Goal: Information Seeking & Learning: Learn about a topic

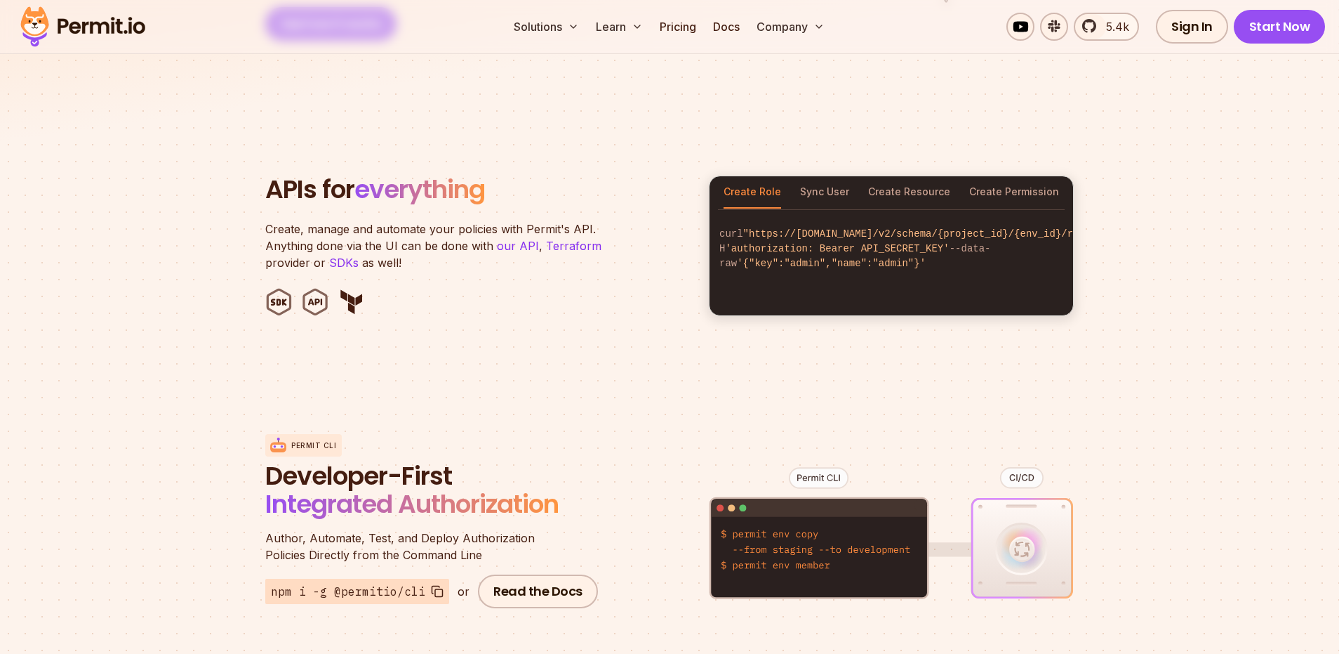
scroll to position [1367, 0]
click at [836, 183] on button "Sync User" at bounding box center [824, 191] width 49 height 32
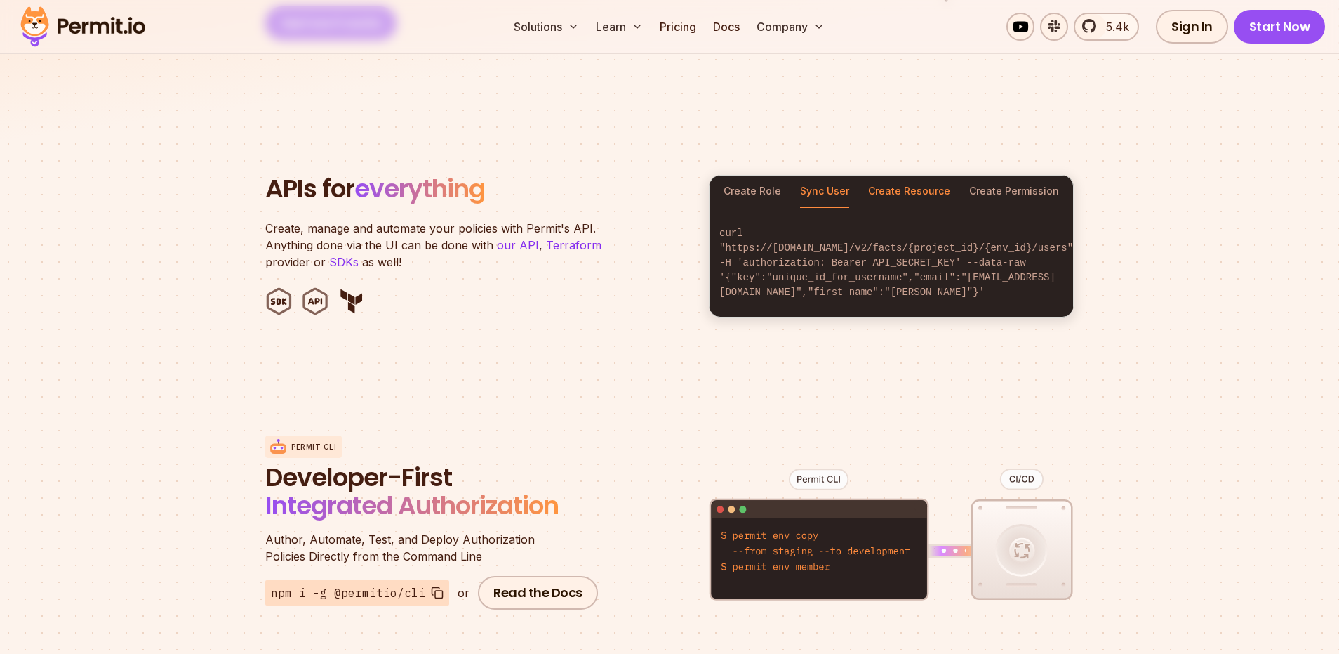
click at [889, 183] on button "Create Resource" at bounding box center [909, 191] width 82 height 32
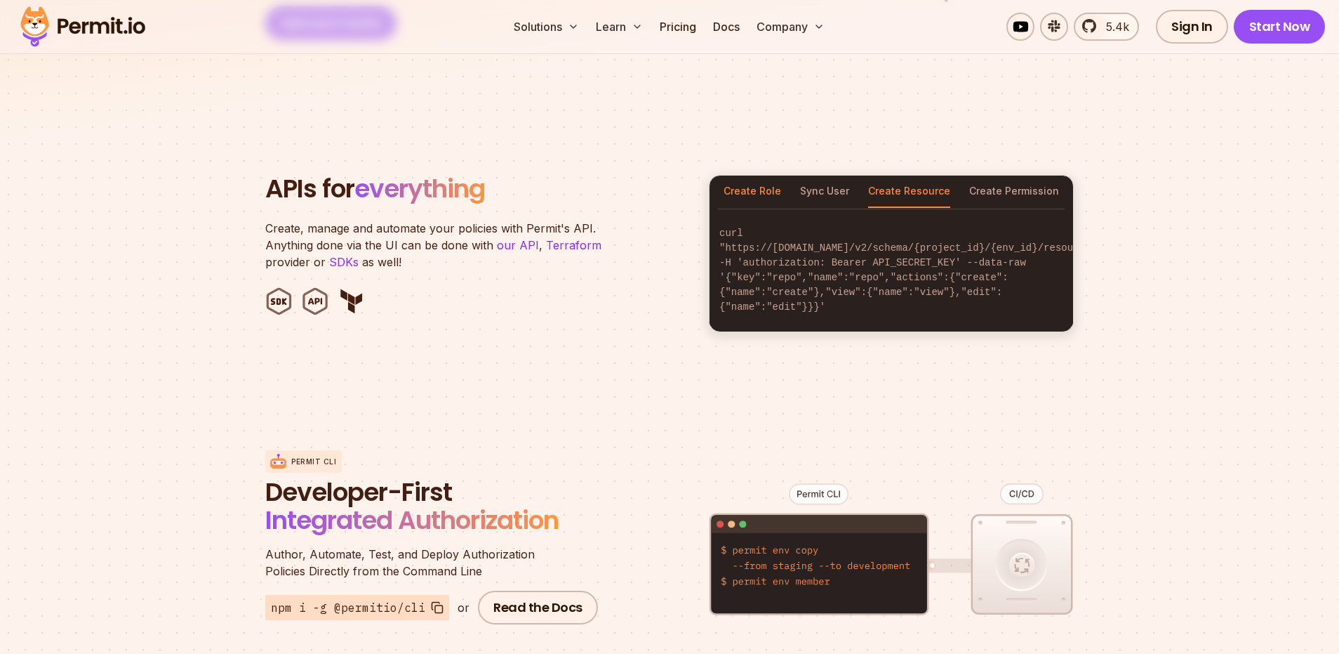
click at [775, 179] on button "Create Role" at bounding box center [753, 191] width 58 height 32
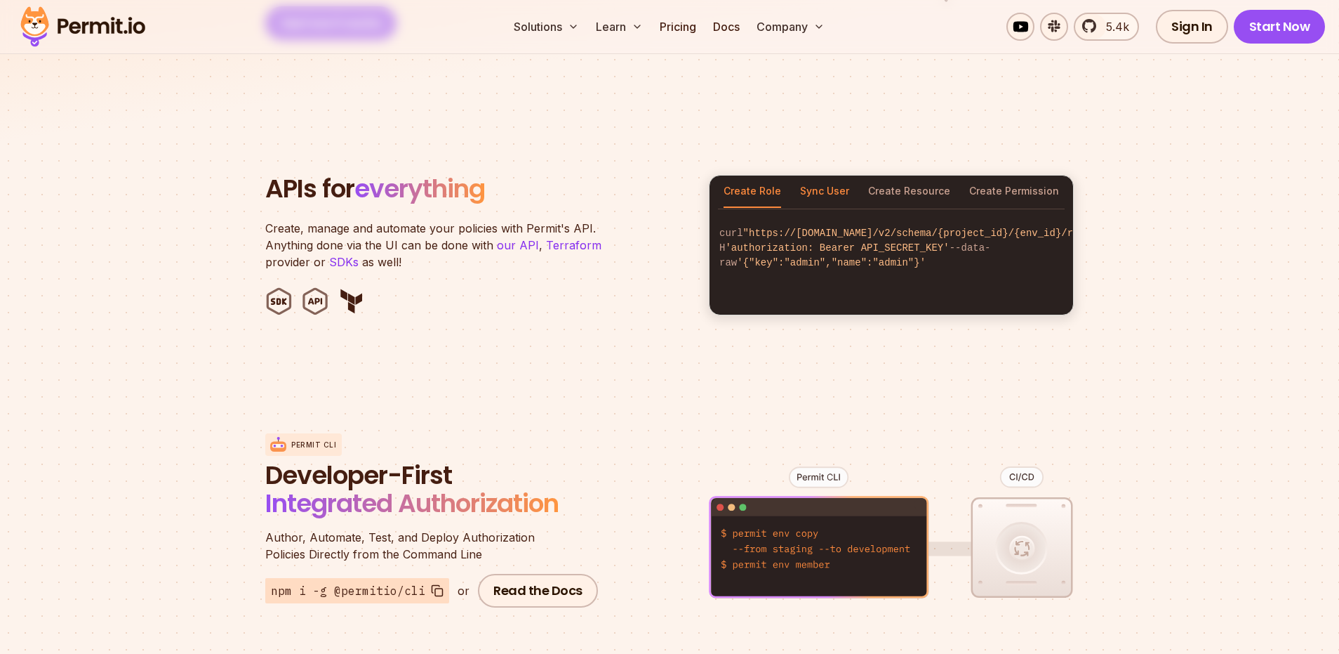
click at [832, 175] on button "Sync User" at bounding box center [824, 191] width 49 height 32
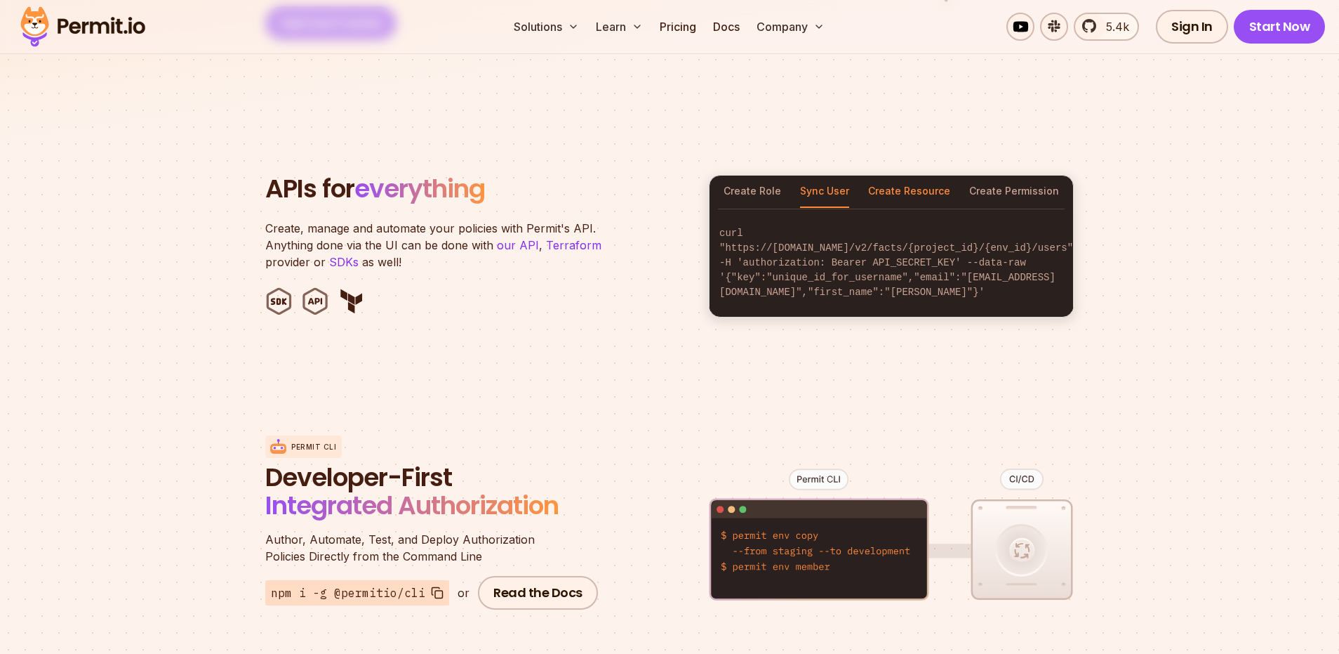
click at [907, 175] on button "Create Resource" at bounding box center [909, 191] width 82 height 32
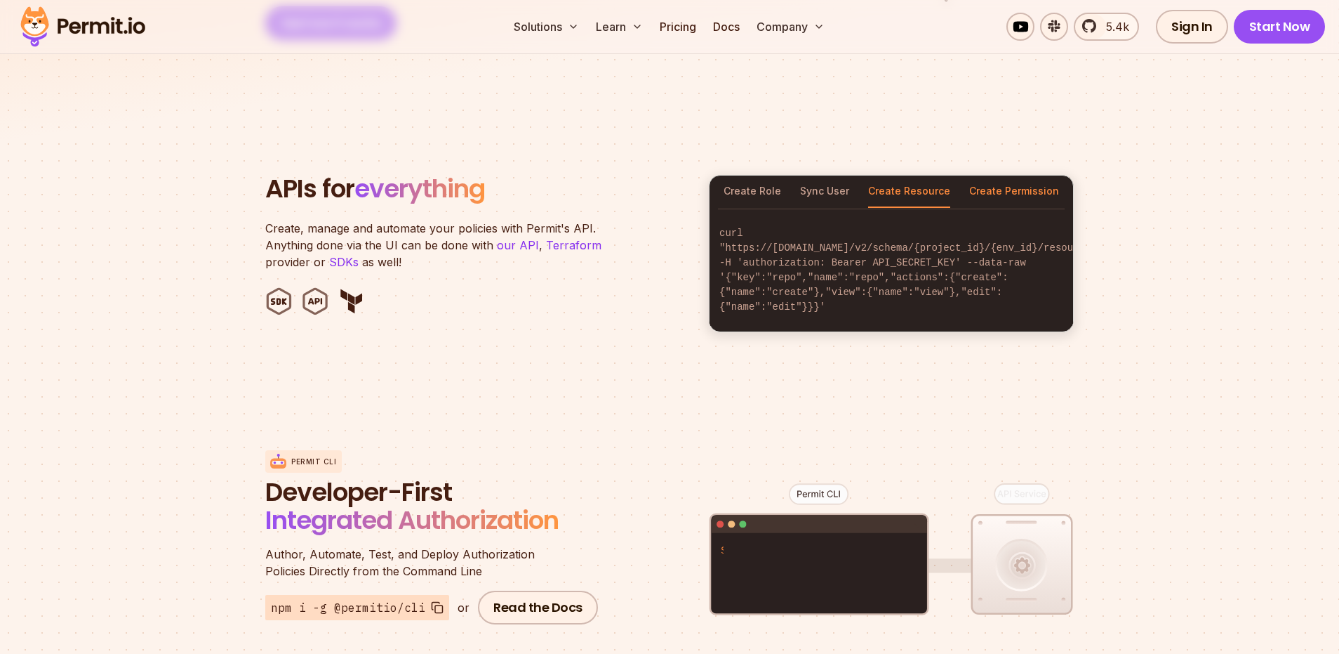
click at [1010, 175] on button "Create Permission" at bounding box center [1014, 191] width 90 height 32
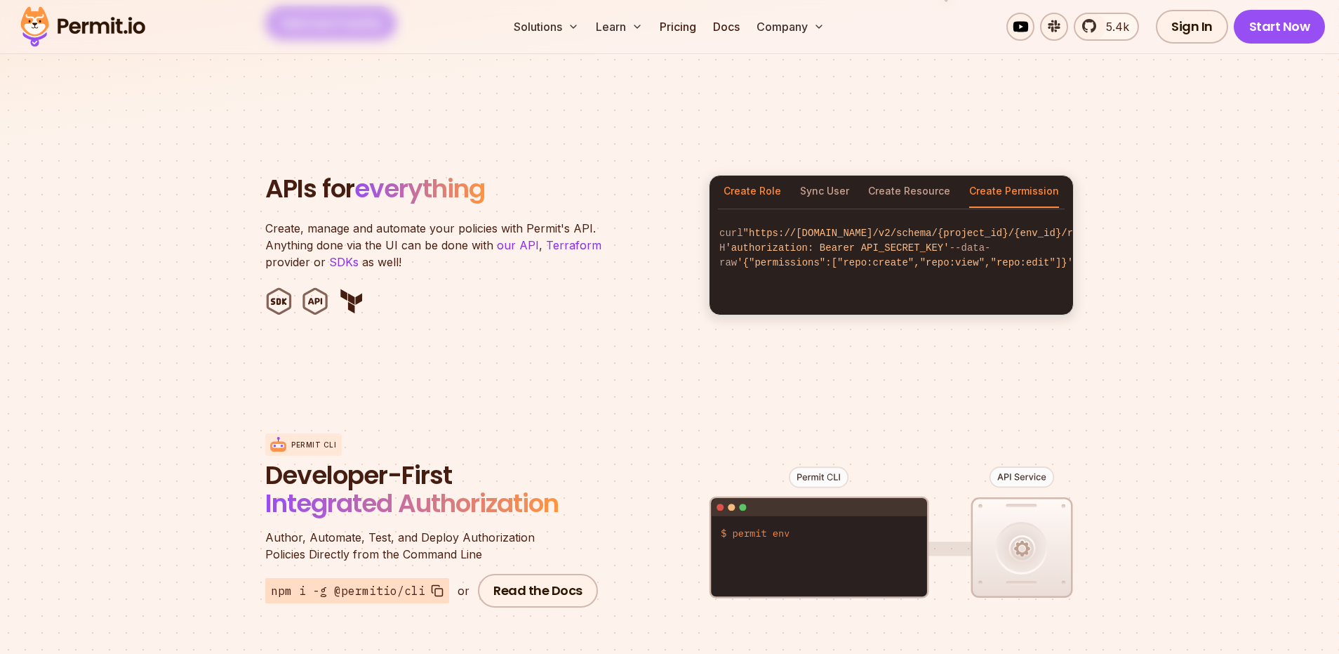
click at [752, 175] on button "Create Role" at bounding box center [753, 191] width 58 height 32
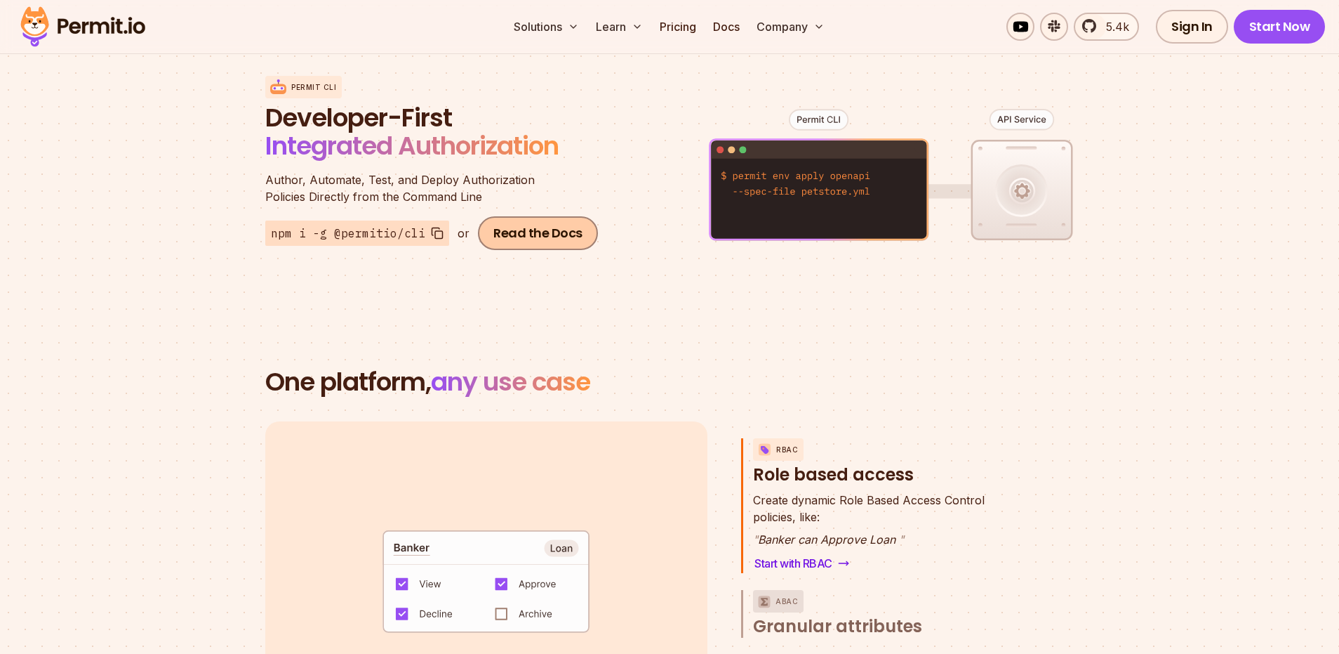
scroll to position [1730, 0]
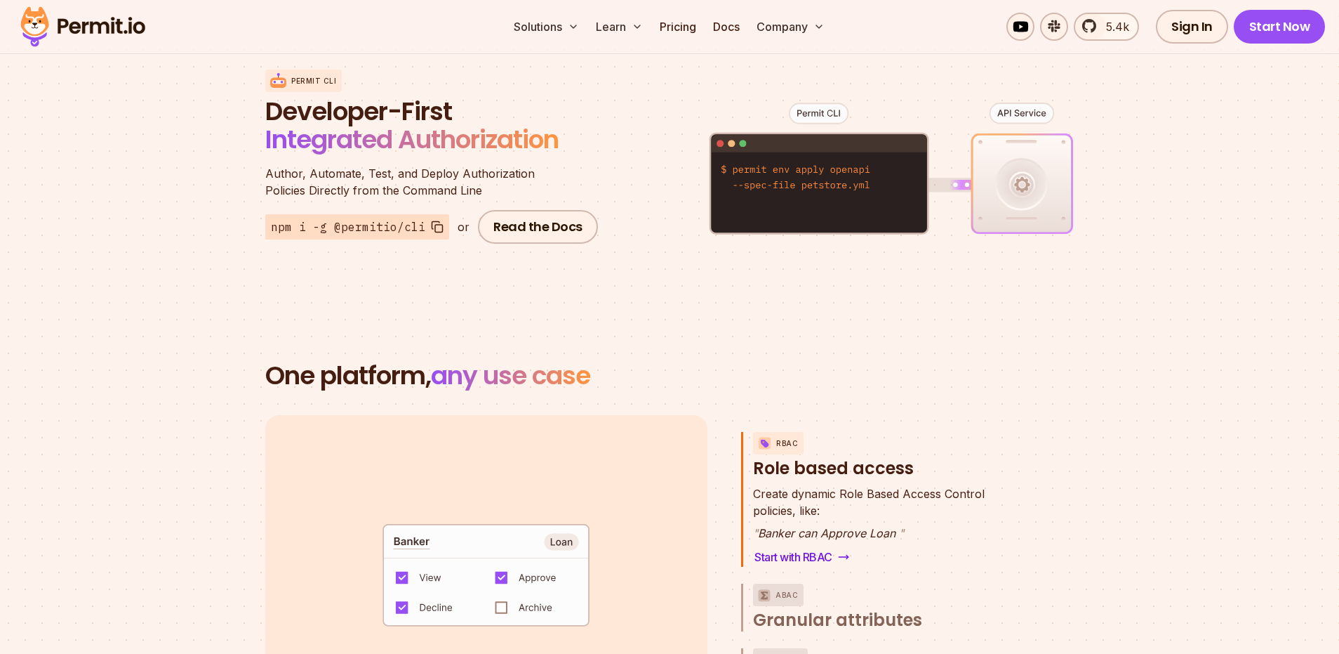
click at [291, 98] on span "Developer-First" at bounding box center [433, 112] width 337 height 28
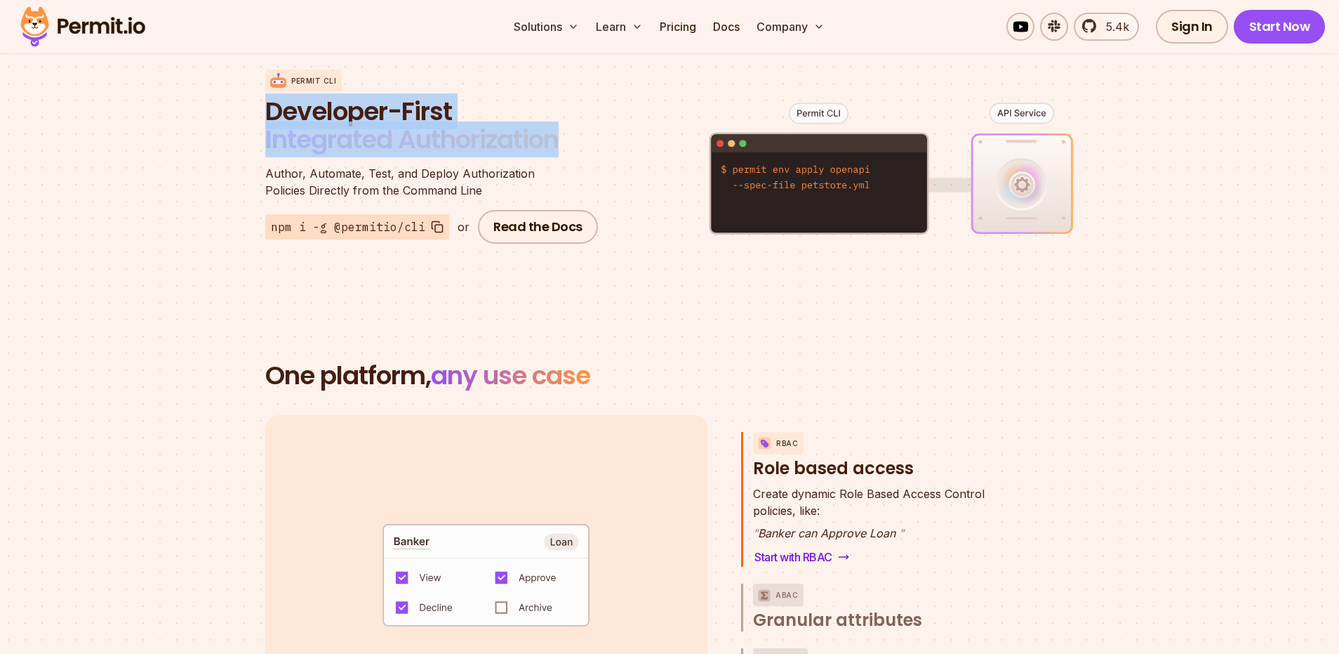
drag, startPoint x: 291, startPoint y: 97, endPoint x: 485, endPoint y: 108, distance: 194.8
click at [484, 107] on span "Developer-First Integrated Authorization" at bounding box center [433, 128] width 337 height 60
click at [485, 121] on span "Integrated Authorization" at bounding box center [411, 139] width 293 height 36
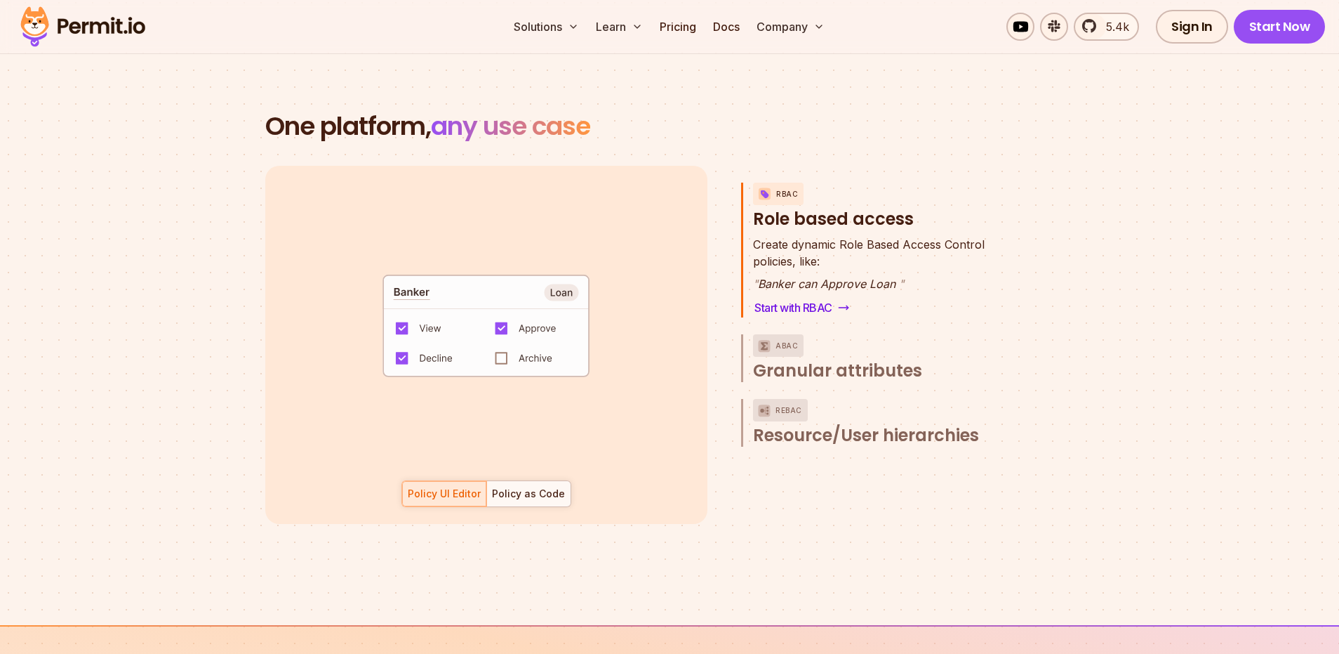
scroll to position [1981, 0]
click at [775, 199] on h3 "RBAC Role based access" at bounding box center [884, 205] width 262 height 48
drag, startPoint x: 775, startPoint y: 199, endPoint x: 885, endPoint y: 265, distance: 128.5
click at [885, 265] on div "RBAC Role based access Create dynamic Role Based Access Control policies, like:…" at bounding box center [878, 248] width 274 height 135
click at [885, 274] on p "" Banker can Approve Loan "" at bounding box center [869, 282] width 232 height 17
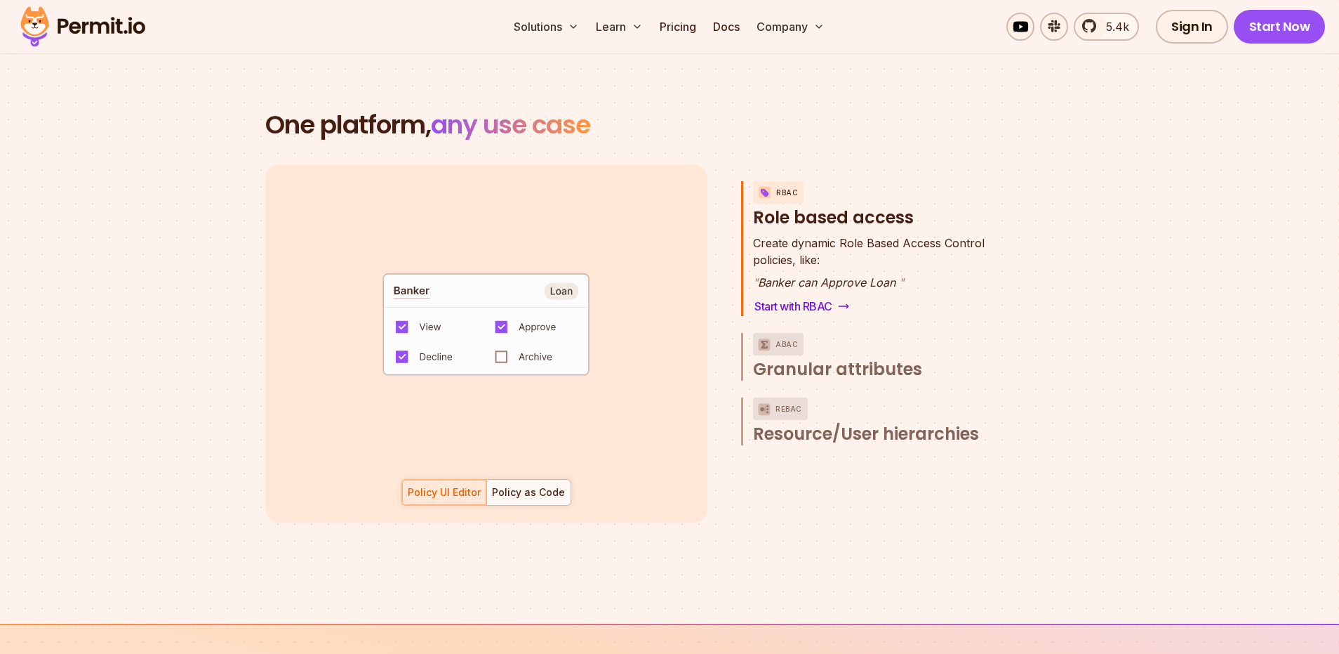
drag, startPoint x: 885, startPoint y: 265, endPoint x: 755, endPoint y: 192, distance: 149.6
click at [755, 191] on div "RBAC Role based access Create dynamic Role Based Access Control policies, like:…" at bounding box center [878, 248] width 274 height 135
click at [755, 192] on h3 "RBAC Role based access" at bounding box center [884, 205] width 262 height 48
drag, startPoint x: 755, startPoint y: 192, endPoint x: 891, endPoint y: 273, distance: 158.3
click at [892, 273] on div "RBAC Role based access Create dynamic Role Based Access Control policies, like:…" at bounding box center [878, 248] width 274 height 135
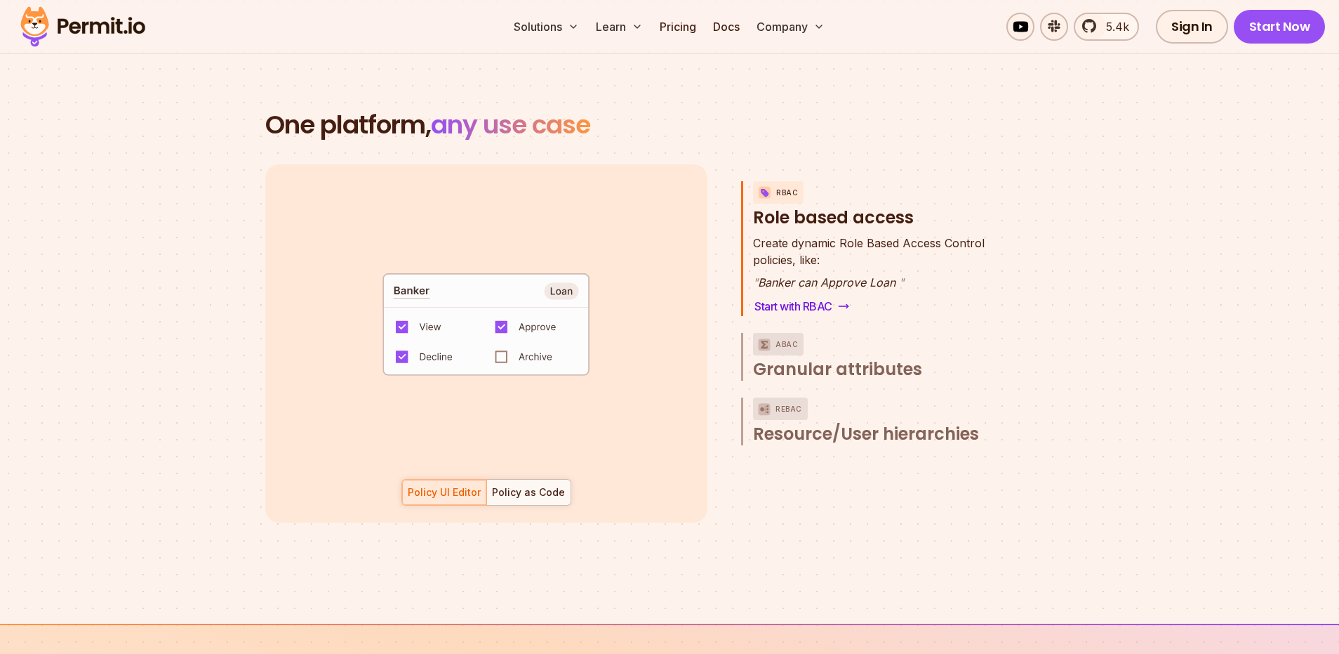
click at [891, 274] on p "" Banker can Approve Loan "" at bounding box center [869, 282] width 232 height 17
drag, startPoint x: 891, startPoint y: 269, endPoint x: 782, endPoint y: 270, distance: 108.8
click at [782, 274] on p "" Banker can Approve Loan "" at bounding box center [869, 282] width 232 height 17
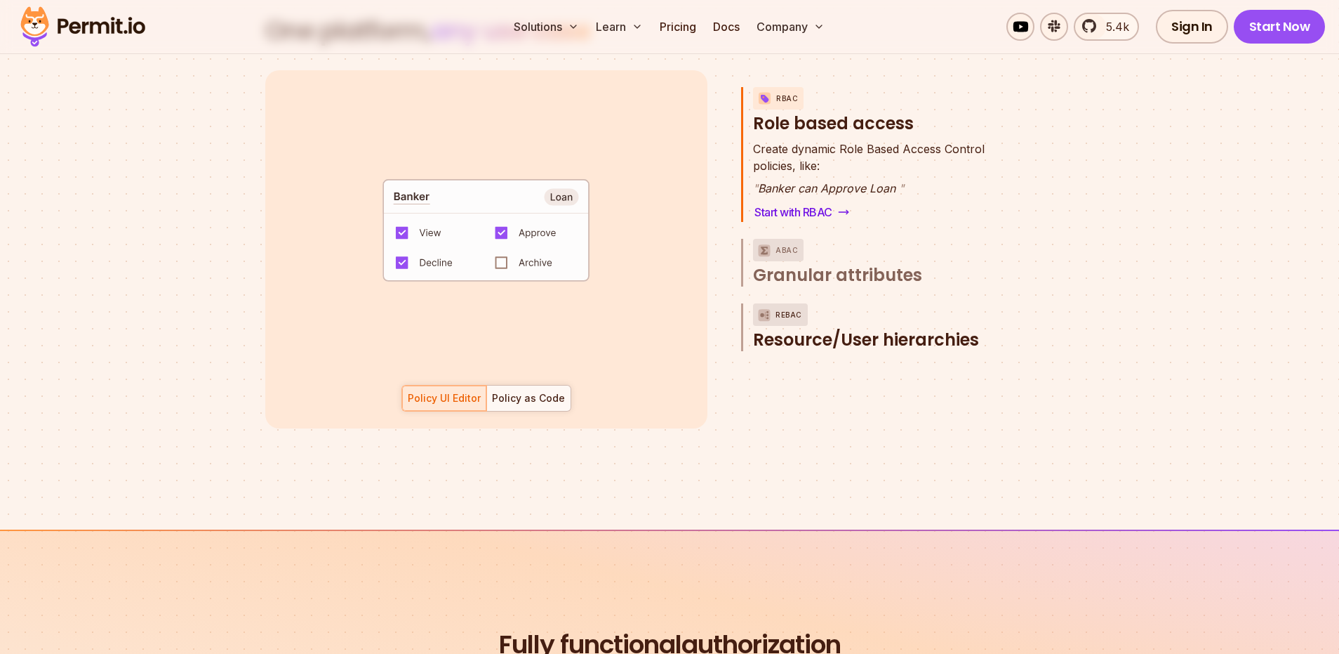
scroll to position [2064, 0]
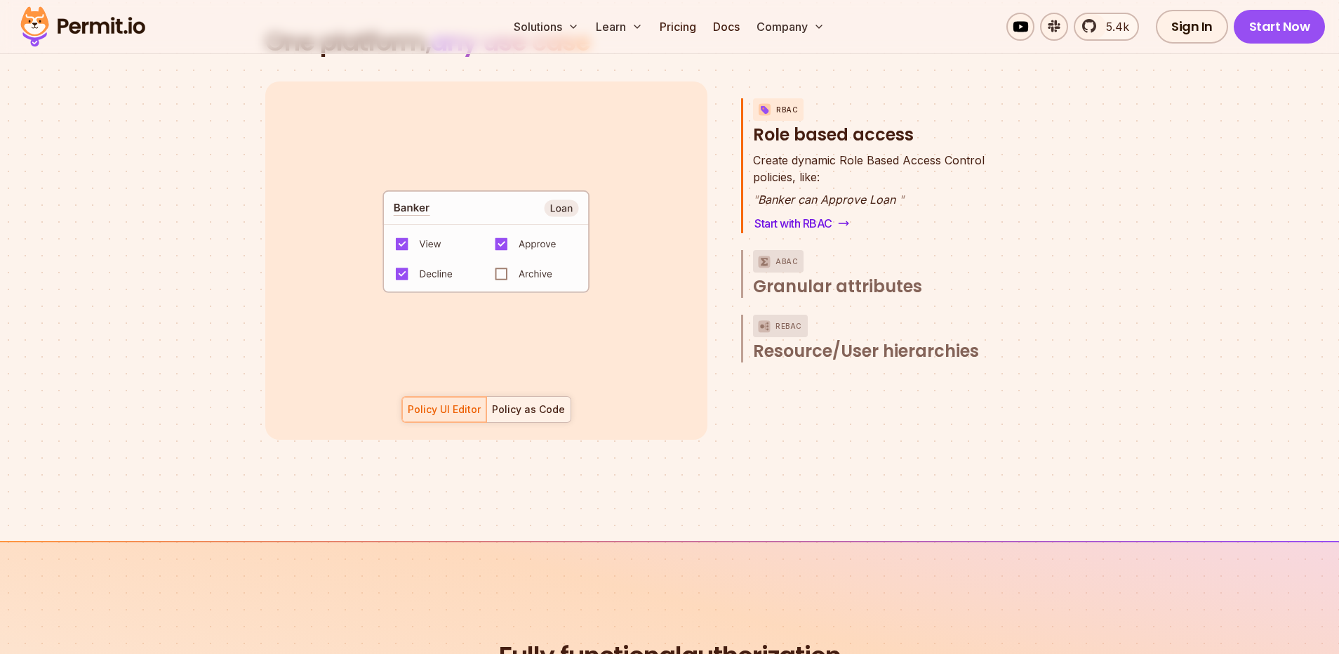
click at [536, 404] on div at bounding box center [528, 409] width 84 height 25
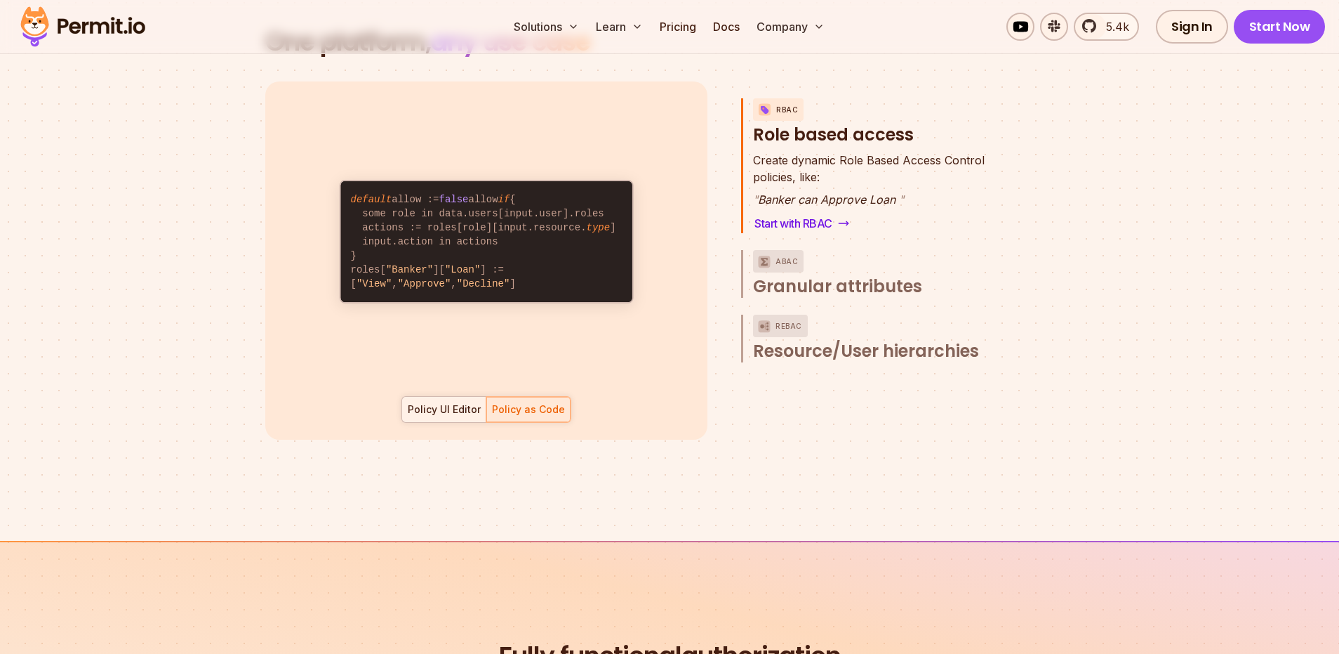
click at [461, 402] on div "Policy UI Editor" at bounding box center [444, 409] width 73 height 14
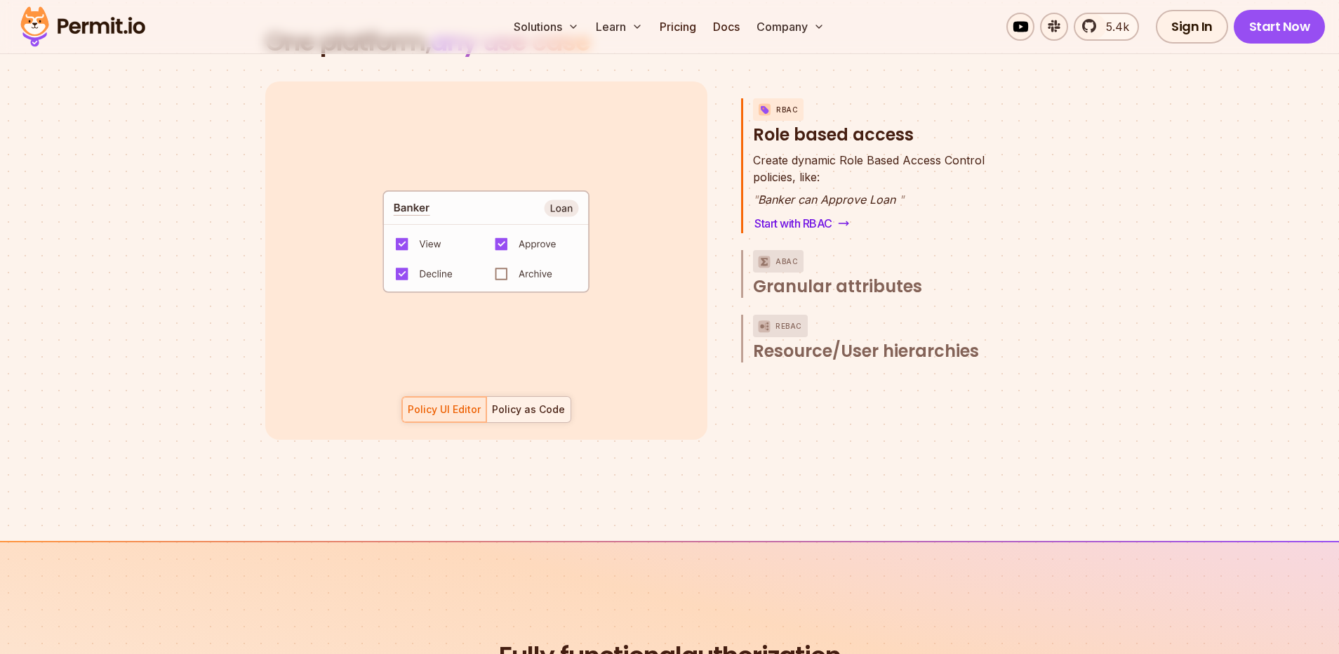
click at [536, 402] on div "Policy as Code" at bounding box center [528, 409] width 73 height 14
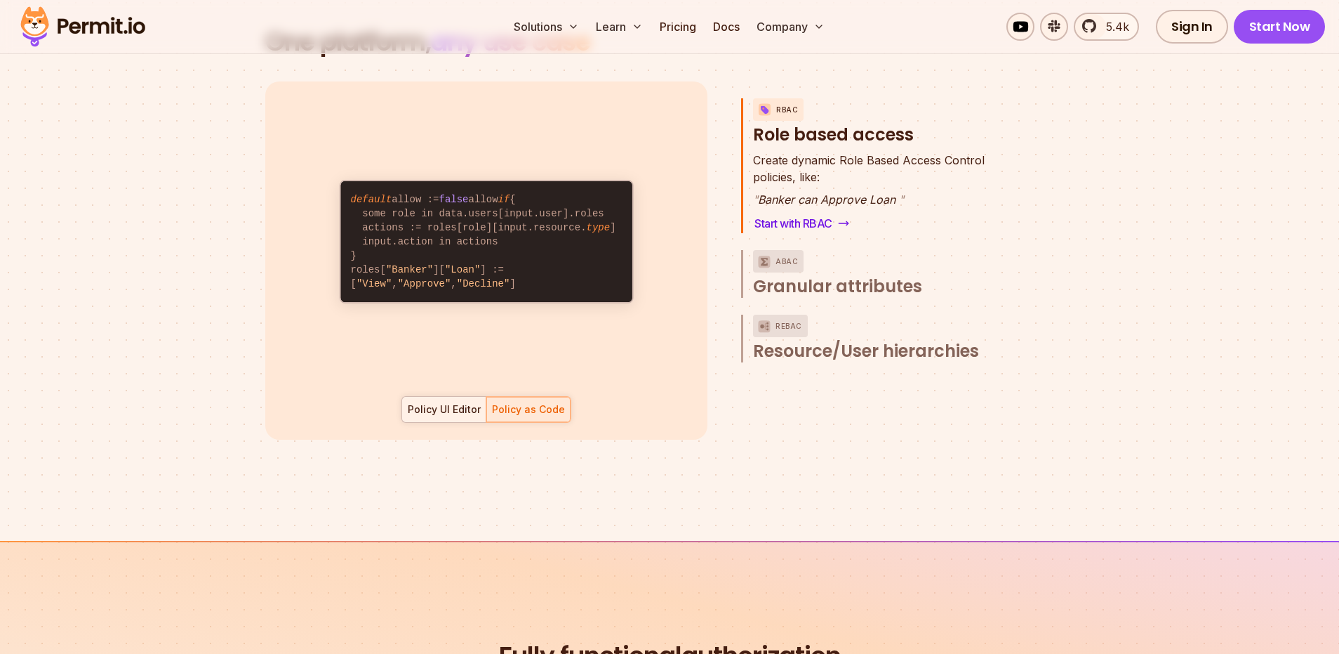
click at [472, 402] on div "Policy UI Editor" at bounding box center [444, 409] width 73 height 14
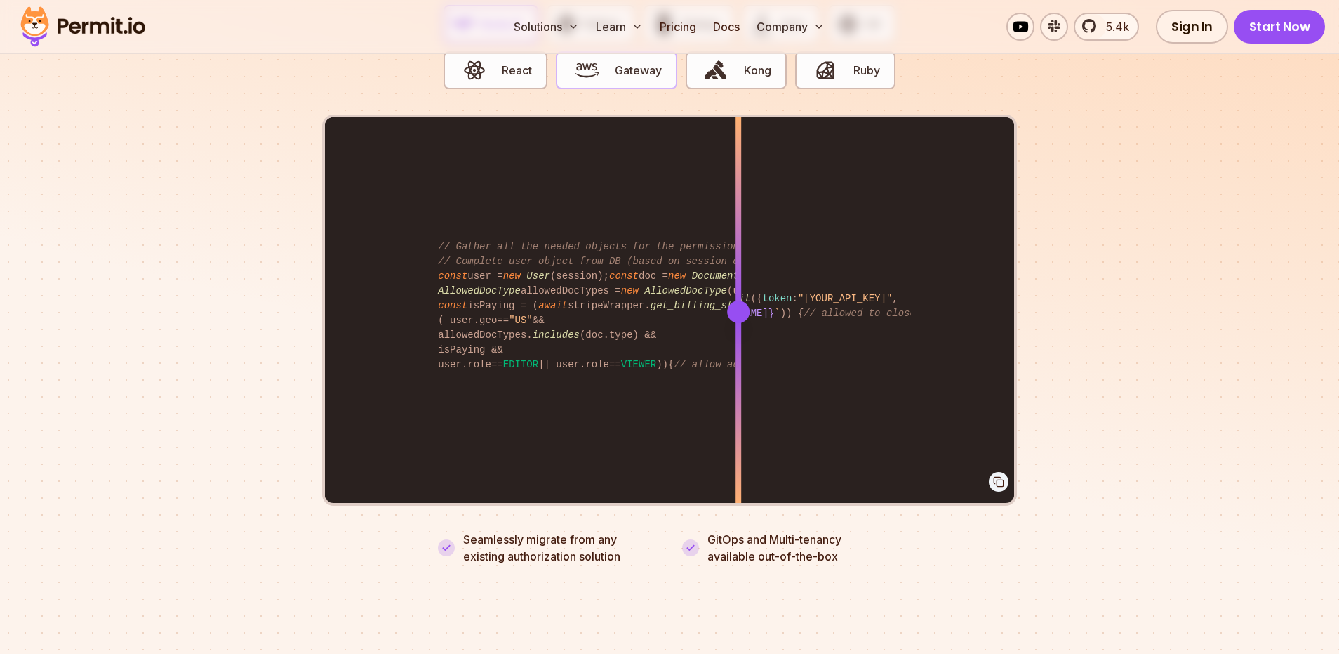
scroll to position [2856, 0]
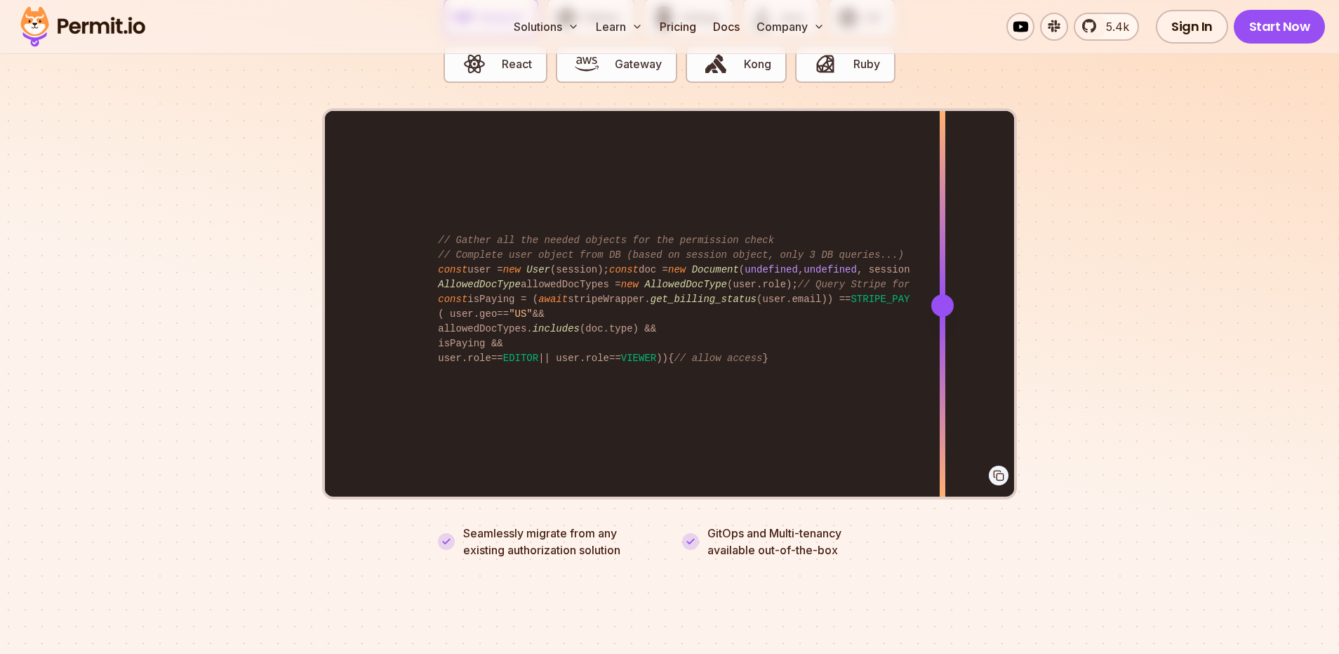
drag, startPoint x: 739, startPoint y: 284, endPoint x: 941, endPoint y: 279, distance: 201.5
click at [942, 294] on div at bounding box center [943, 305] width 22 height 22
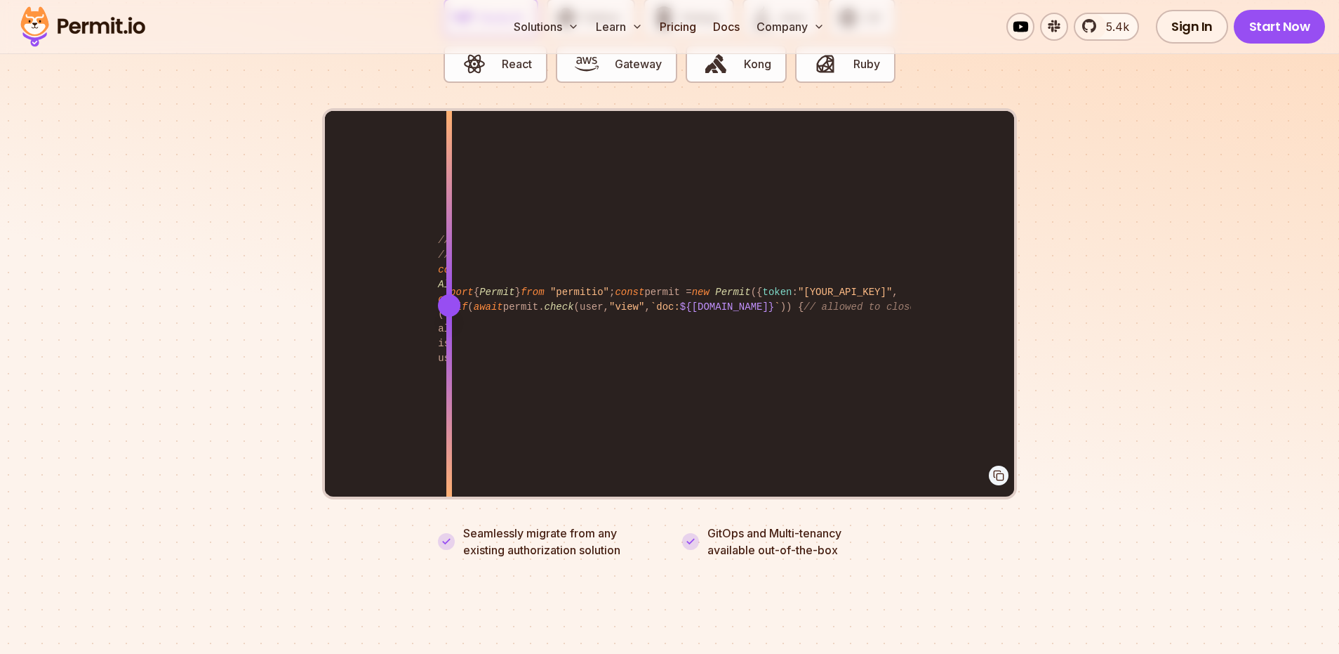
drag, startPoint x: 941, startPoint y: 279, endPoint x: 444, endPoint y: 317, distance: 497.8
click at [446, 317] on div at bounding box center [449, 305] width 6 height 388
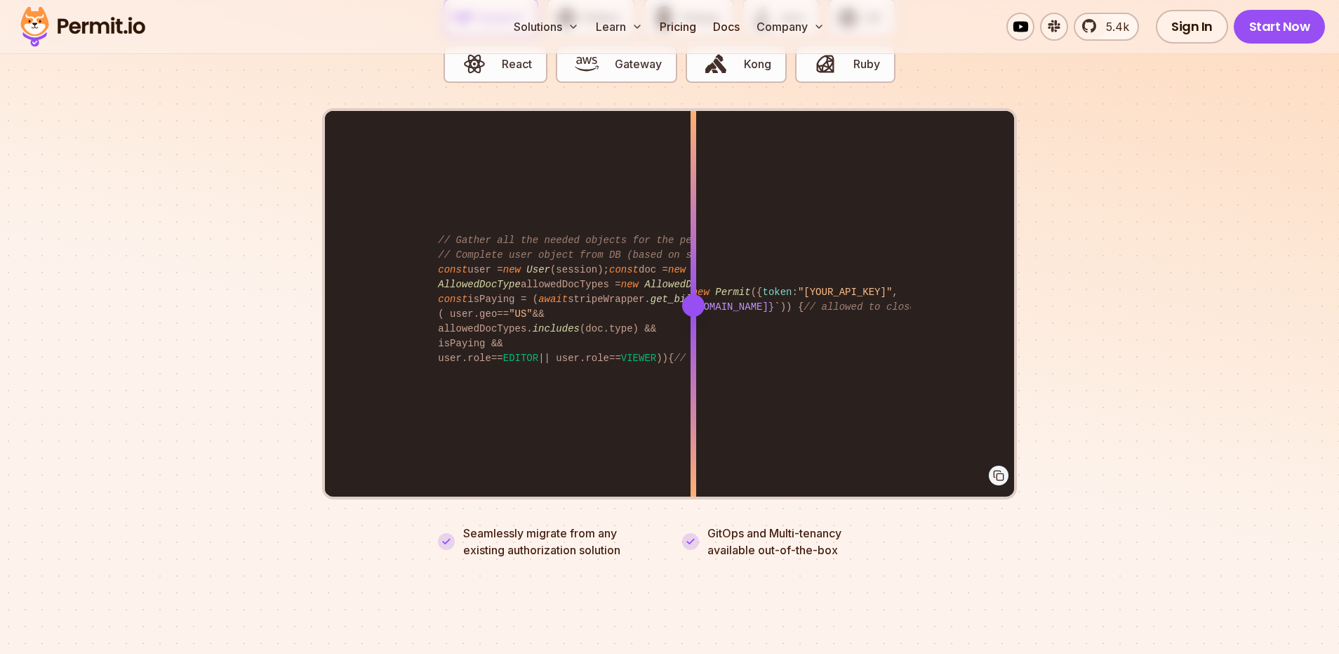
drag, startPoint x: 442, startPoint y: 315, endPoint x: 694, endPoint y: 284, distance: 253.2
click at [694, 284] on div at bounding box center [694, 305] width 6 height 388
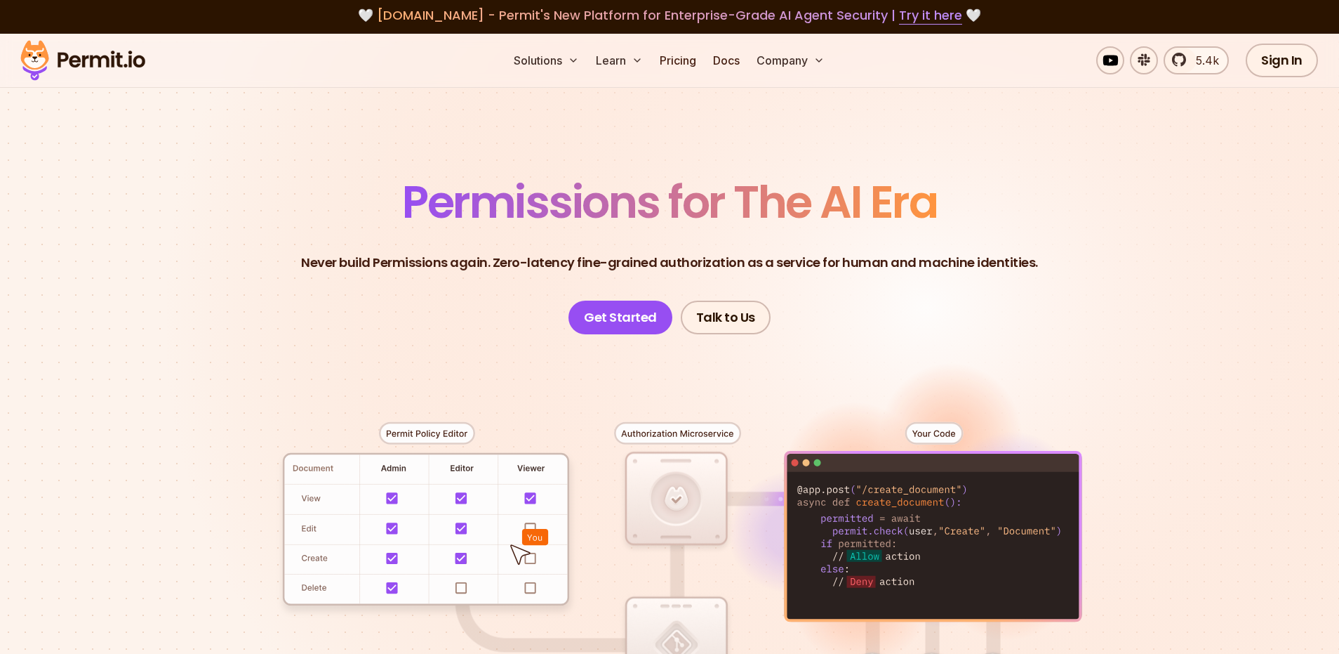
scroll to position [0, 0]
